Goal: Task Accomplishment & Management: Use online tool/utility

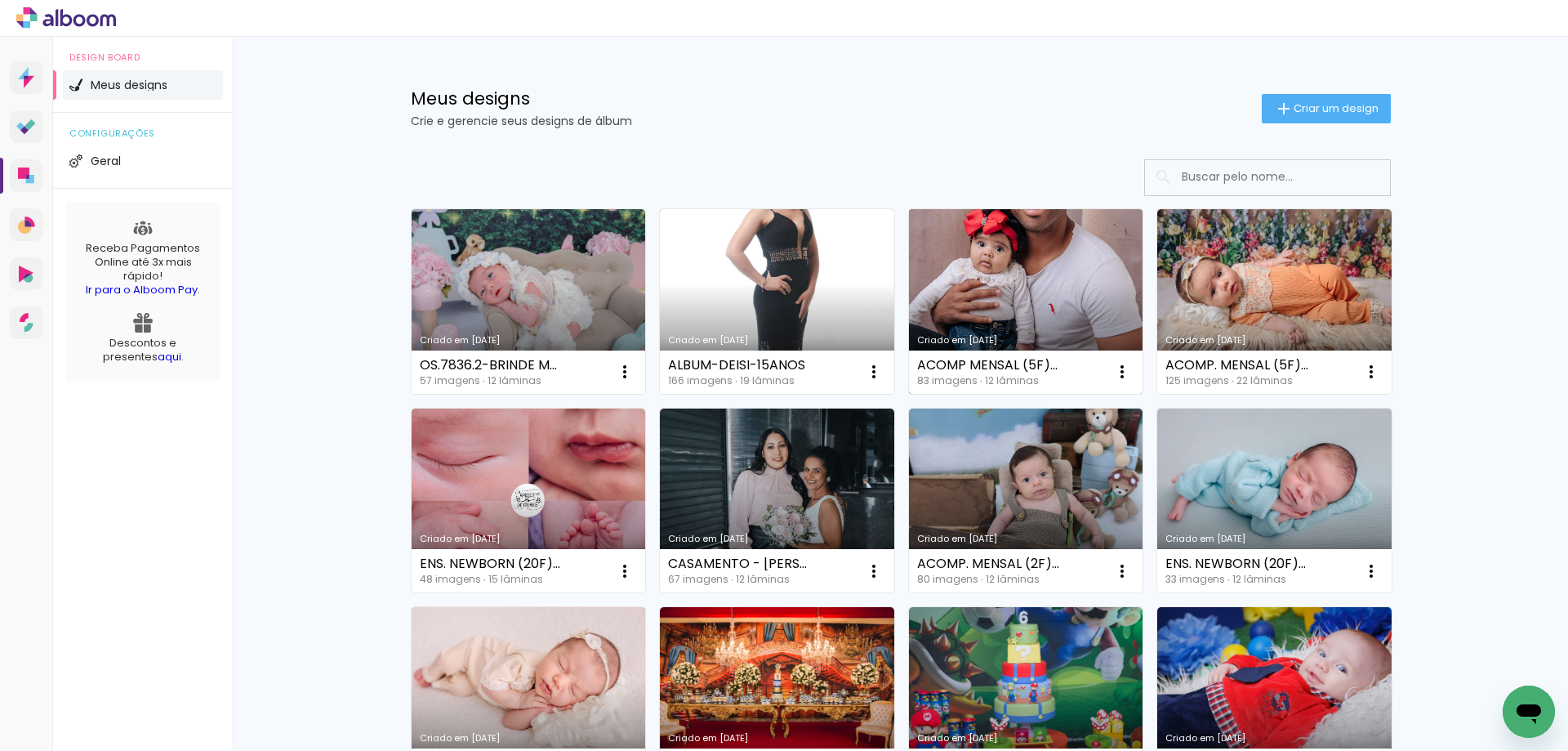
click at [1040, 281] on link "Criado em [DATE]" at bounding box center [1026, 301] width 235 height 185
